Goal: Task Accomplishment & Management: Manage account settings

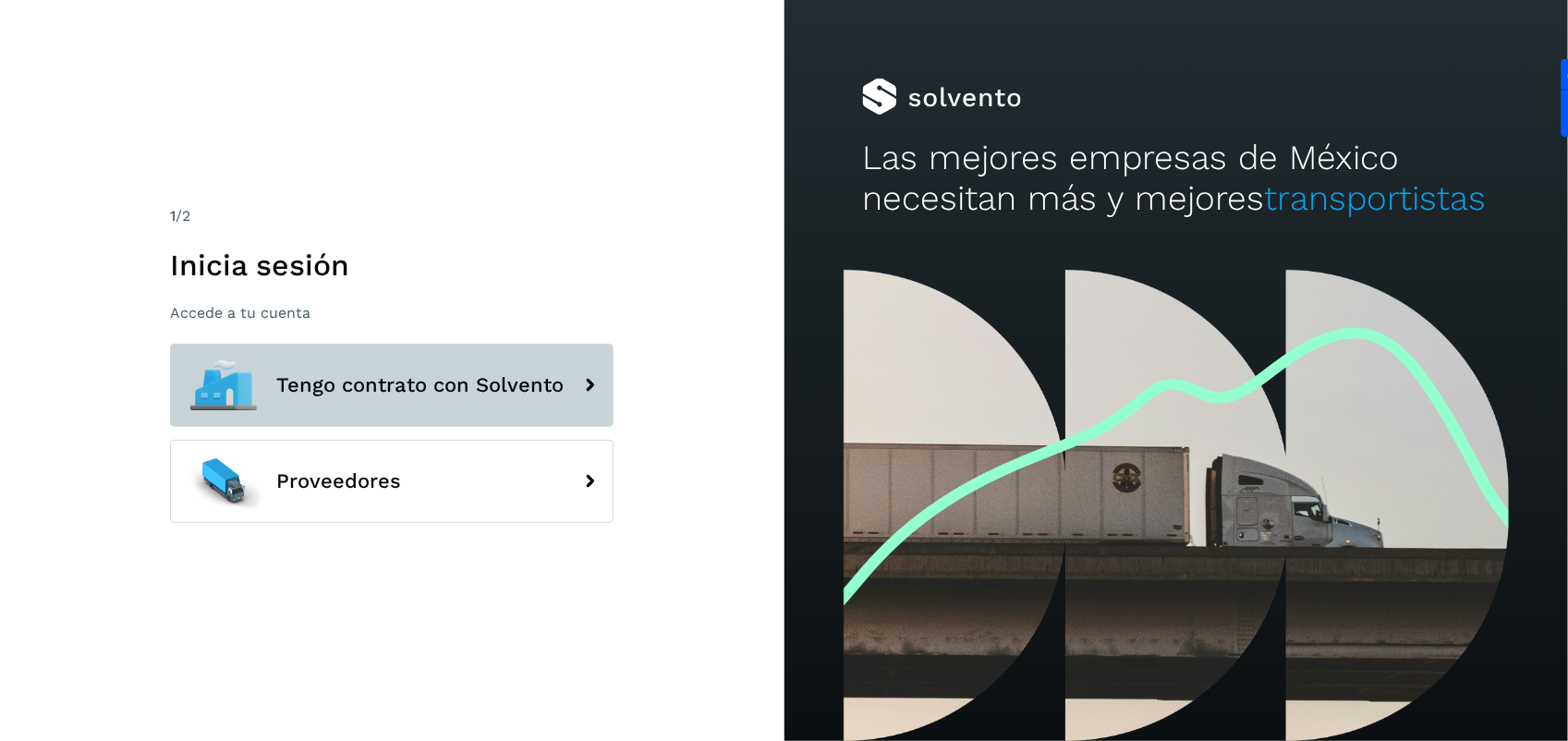
click at [340, 385] on span "Tengo contrato con Solvento" at bounding box center [419, 385] width 288 height 22
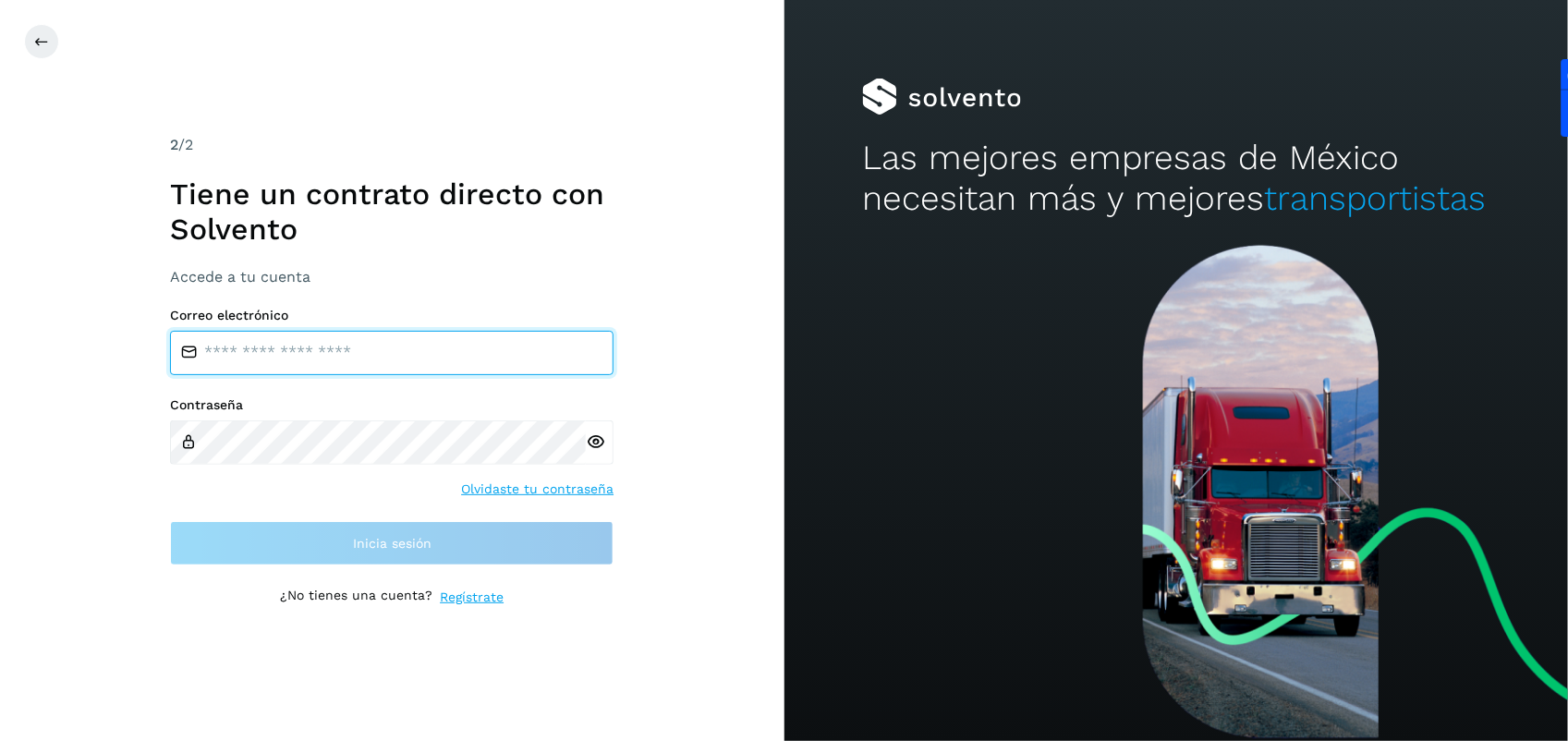
type input "**********"
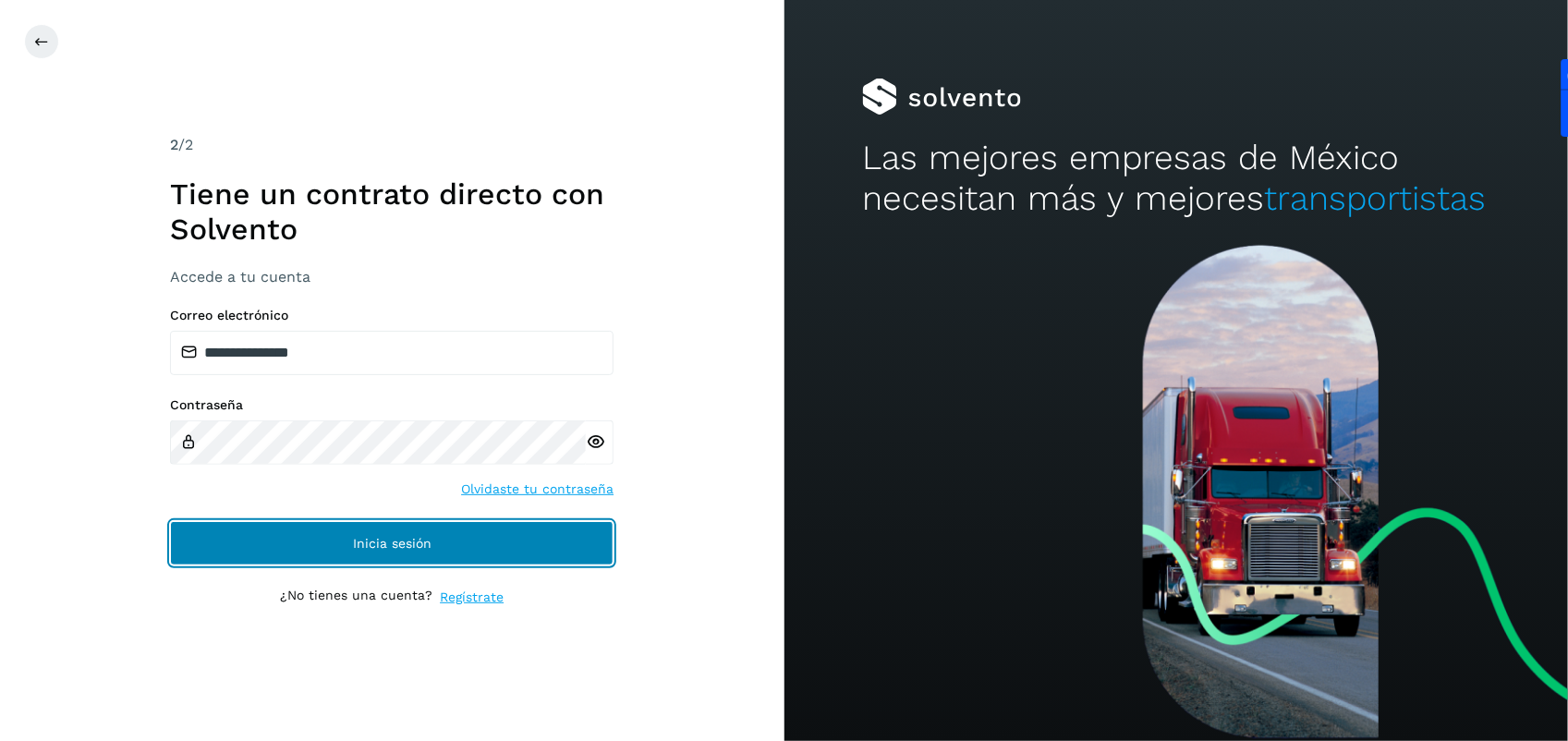
click at [360, 542] on span "Inicia sesión" at bounding box center [392, 542] width 78 height 13
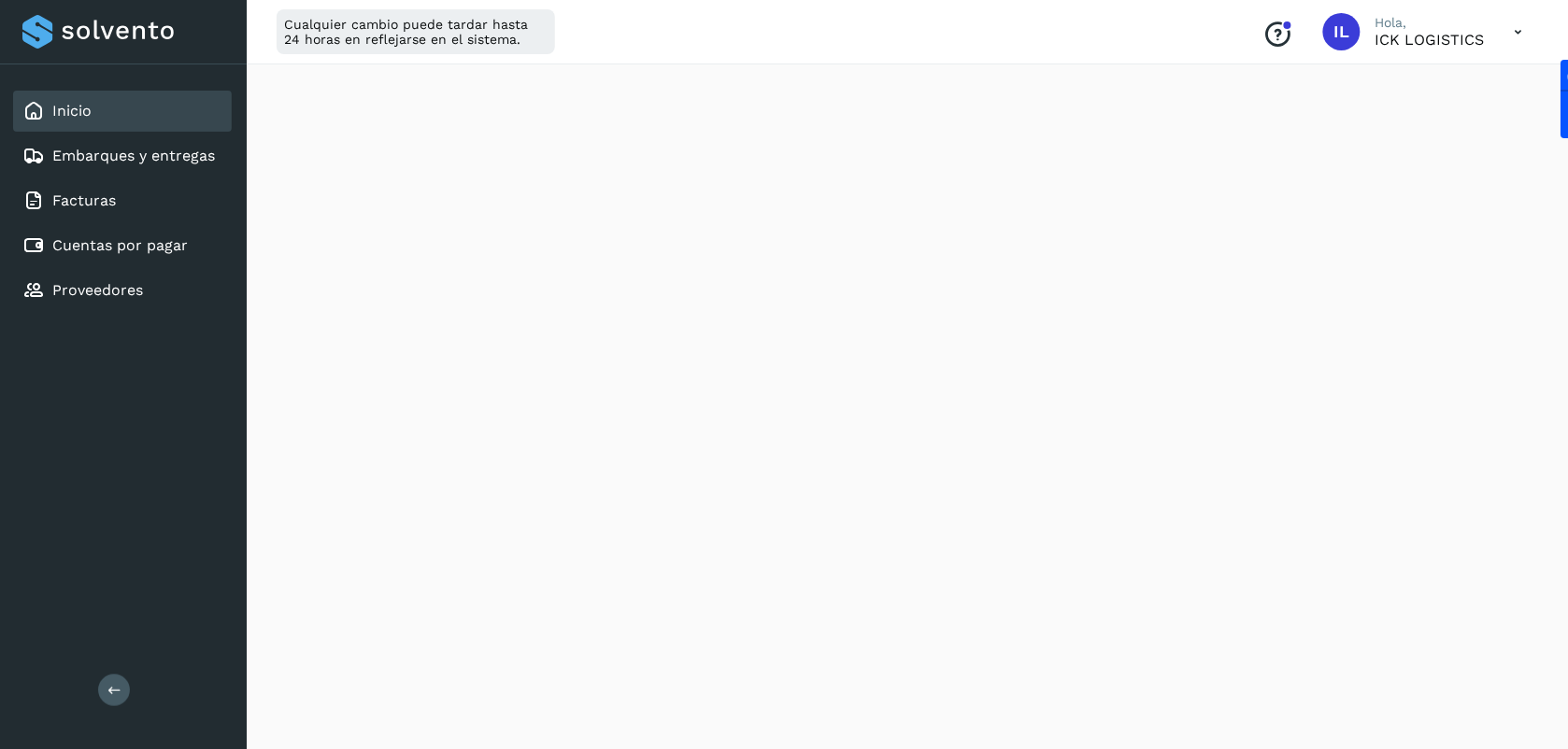
scroll to position [219, 0]
